Goal: Find specific page/section: Find specific page/section

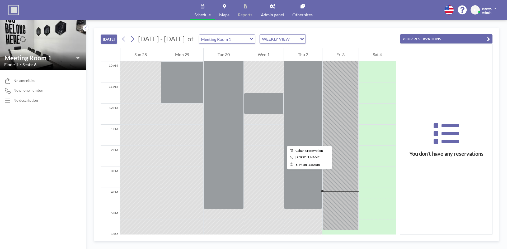
scroll to position [211, 0]
click at [218, 36] on input "text" at bounding box center [224, 39] width 51 height 9
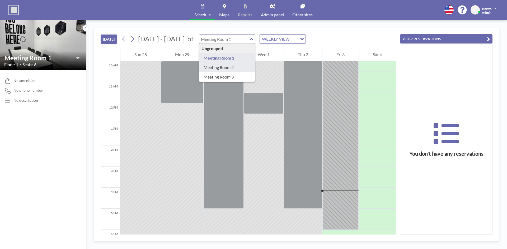
type input "Meeting Room 2"
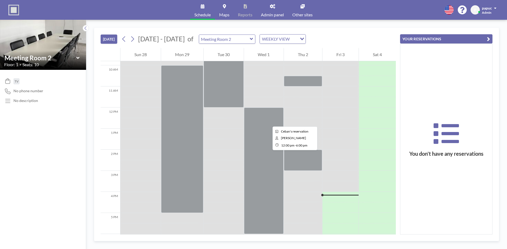
scroll to position [185, 0]
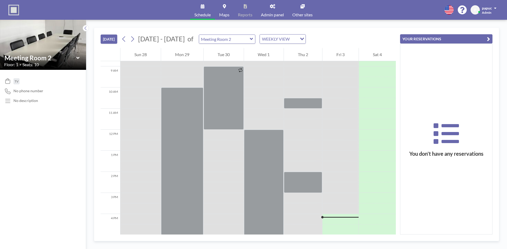
click at [224, 54] on div "Tue 30" at bounding box center [223, 54] width 40 height 13
click at [219, 53] on div "Tue 30" at bounding box center [223, 54] width 40 height 13
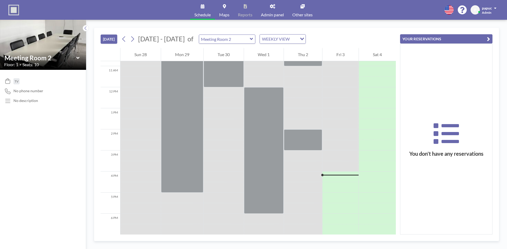
scroll to position [230, 0]
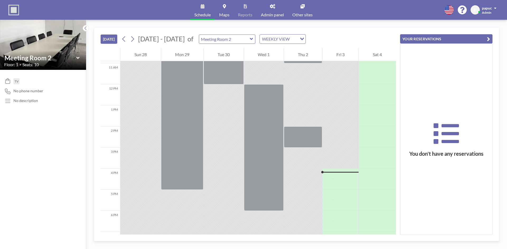
drag, startPoint x: 239, startPoint y: 28, endPoint x: 89, endPoint y: 140, distance: 186.9
click at [89, 140] on div "TODAY Sep - Oct 2025 of Meeting Room 2 WEEKLY VIEW Loading... 12 AM 1 AM 2 AM 3…" at bounding box center [296, 135] width 421 height 230
click at [231, 41] on input "text" at bounding box center [224, 39] width 51 height 9
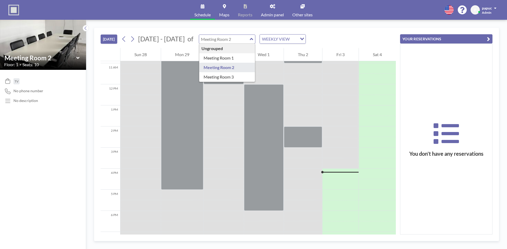
type input "Meeting Room 3"
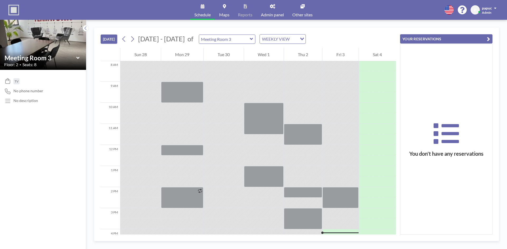
scroll to position [238, 0]
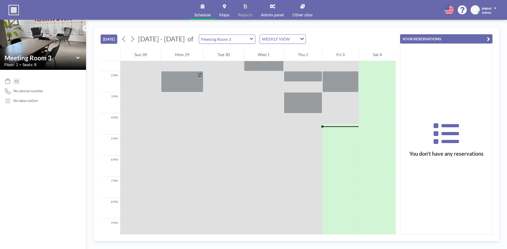
scroll to position [290, 0]
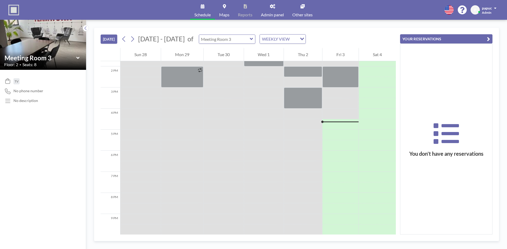
click at [237, 41] on input "text" at bounding box center [224, 39] width 51 height 9
type input "Meeting Room 2"
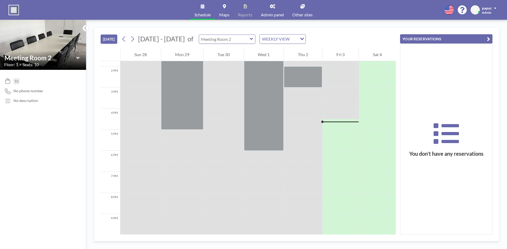
click at [226, 37] on input "text" at bounding box center [224, 39] width 51 height 9
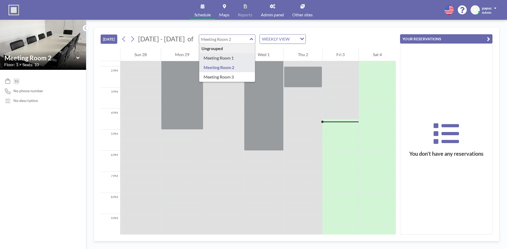
type input "Meeting Room 1"
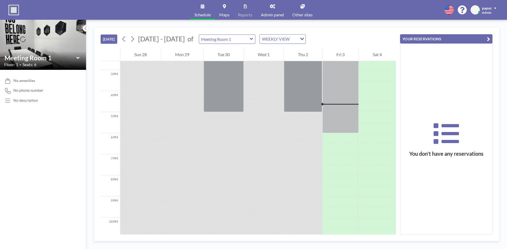
scroll to position [317, 0]
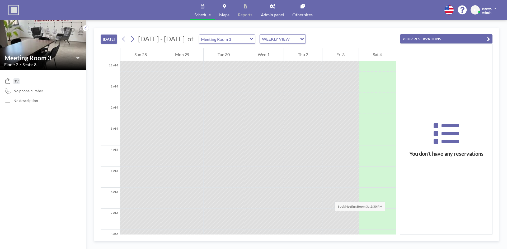
scroll to position [238, 0]
